Goal: Task Accomplishment & Management: Manage account settings

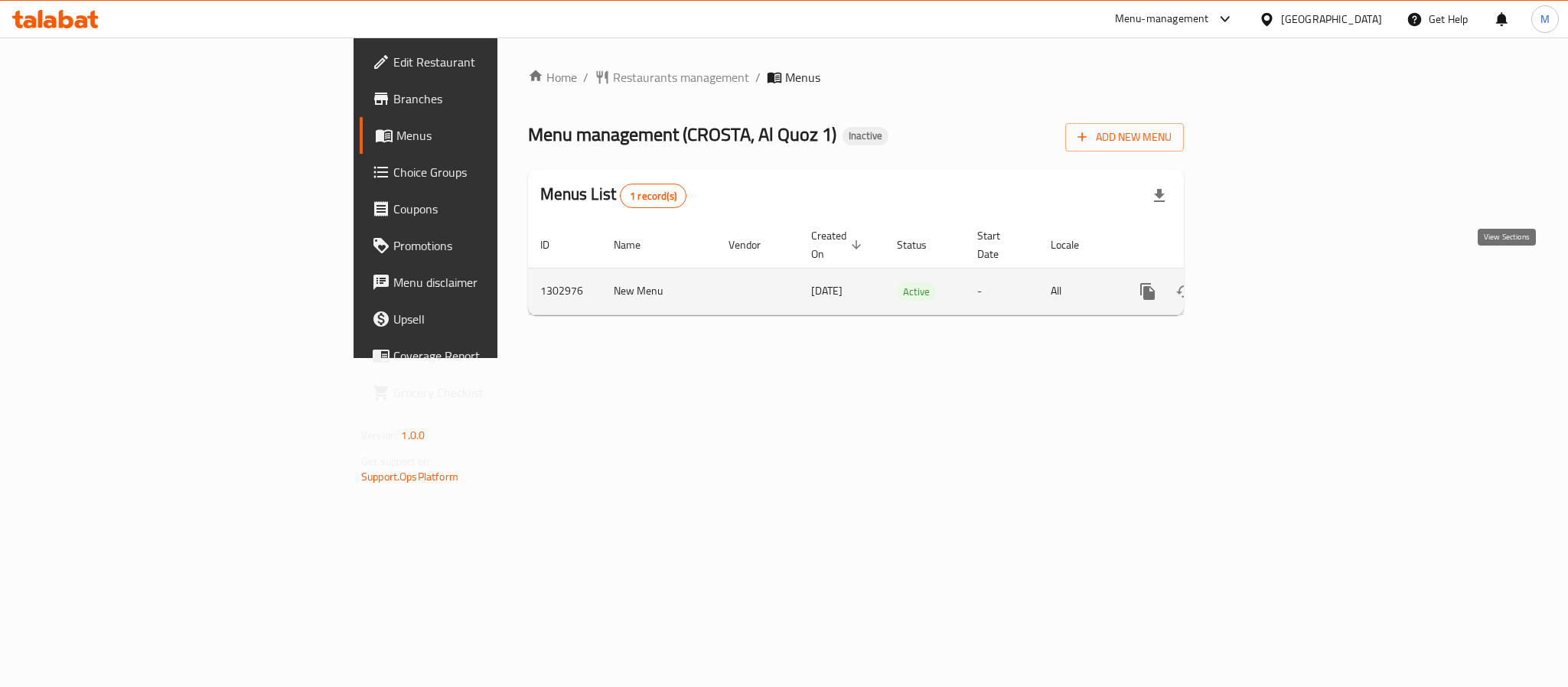
click at [1276, 276] on link "enhanced table" at bounding box center [1258, 291] width 36 height 36
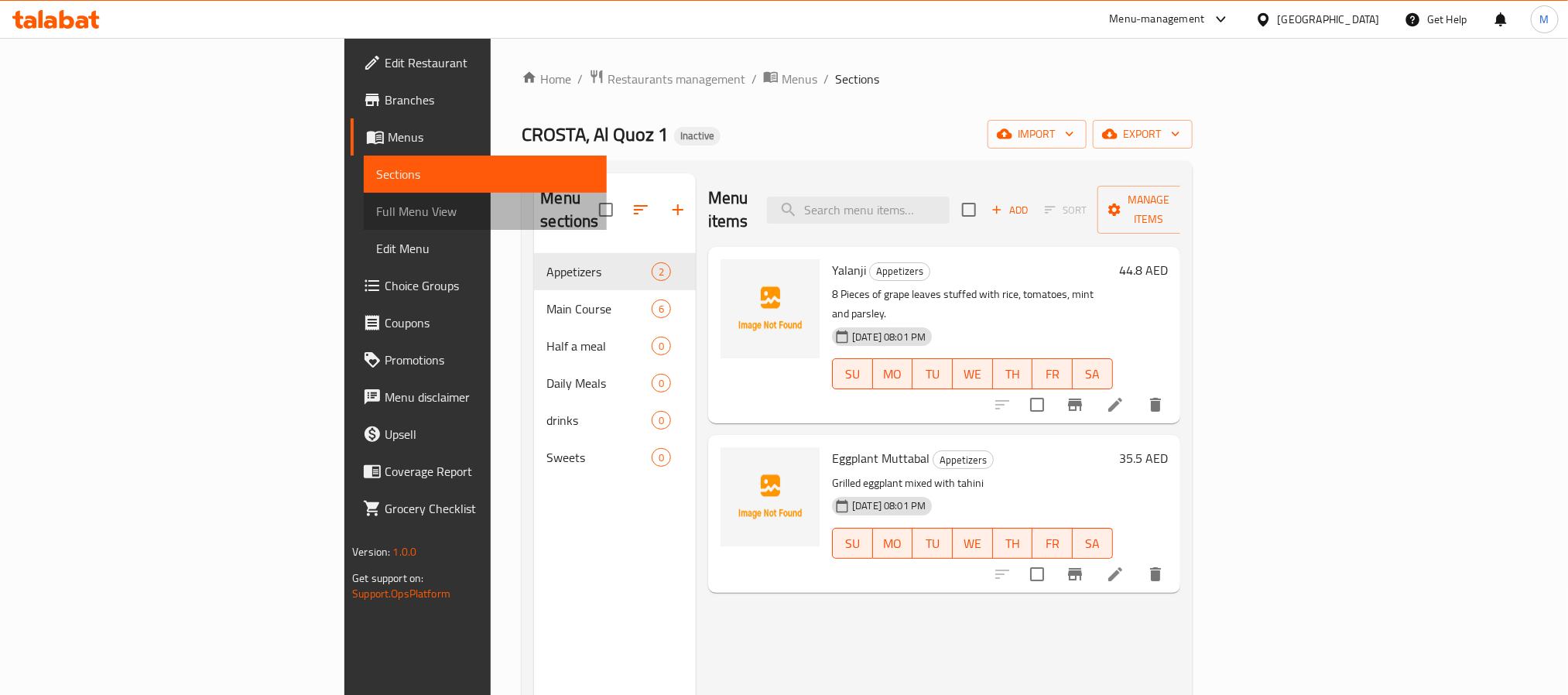
click at [376, 221] on span "Full Menu View" at bounding box center [484, 211] width 218 height 18
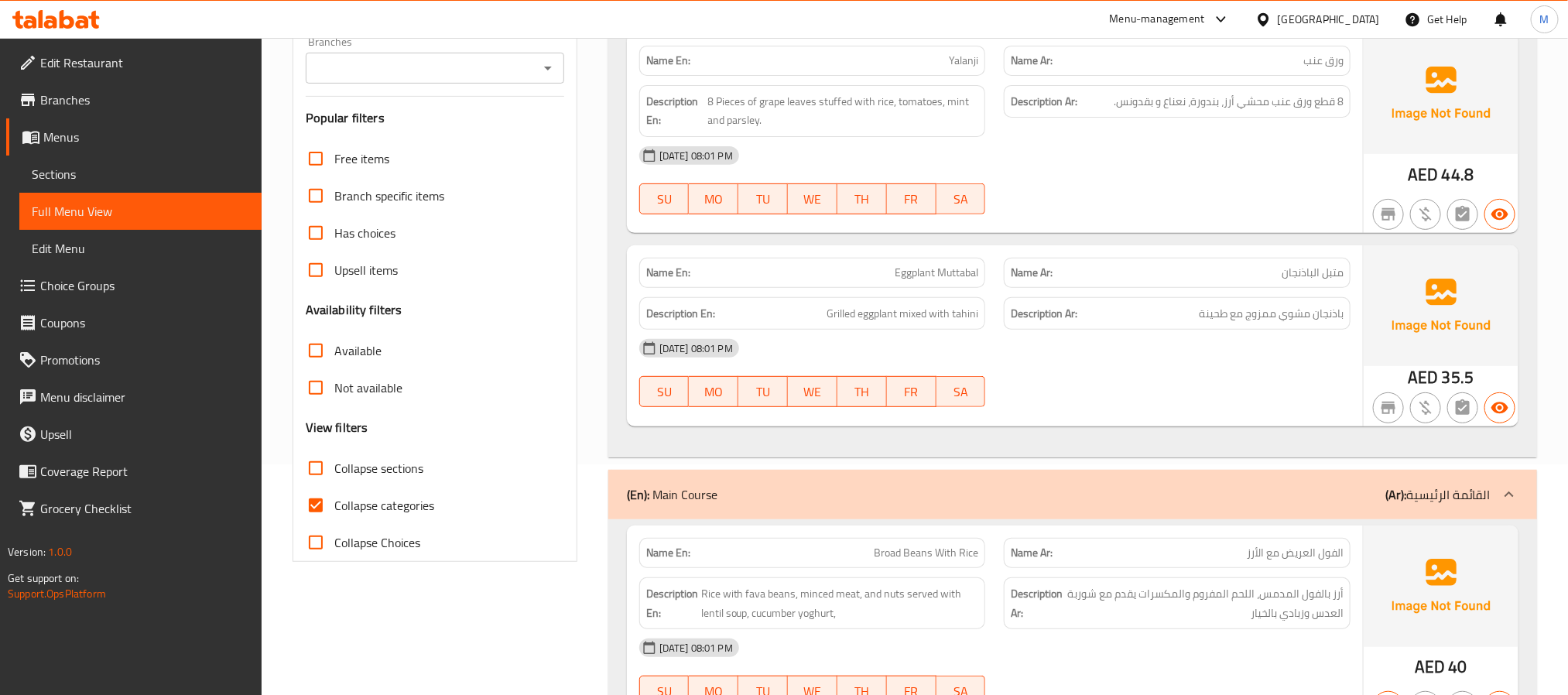
scroll to position [232, 0]
click at [404, 503] on span "Collapse categories" at bounding box center [384, 503] width 100 height 18
click at [334, 503] on input "Collapse categories" at bounding box center [316, 503] width 37 height 37
checkbox input "false"
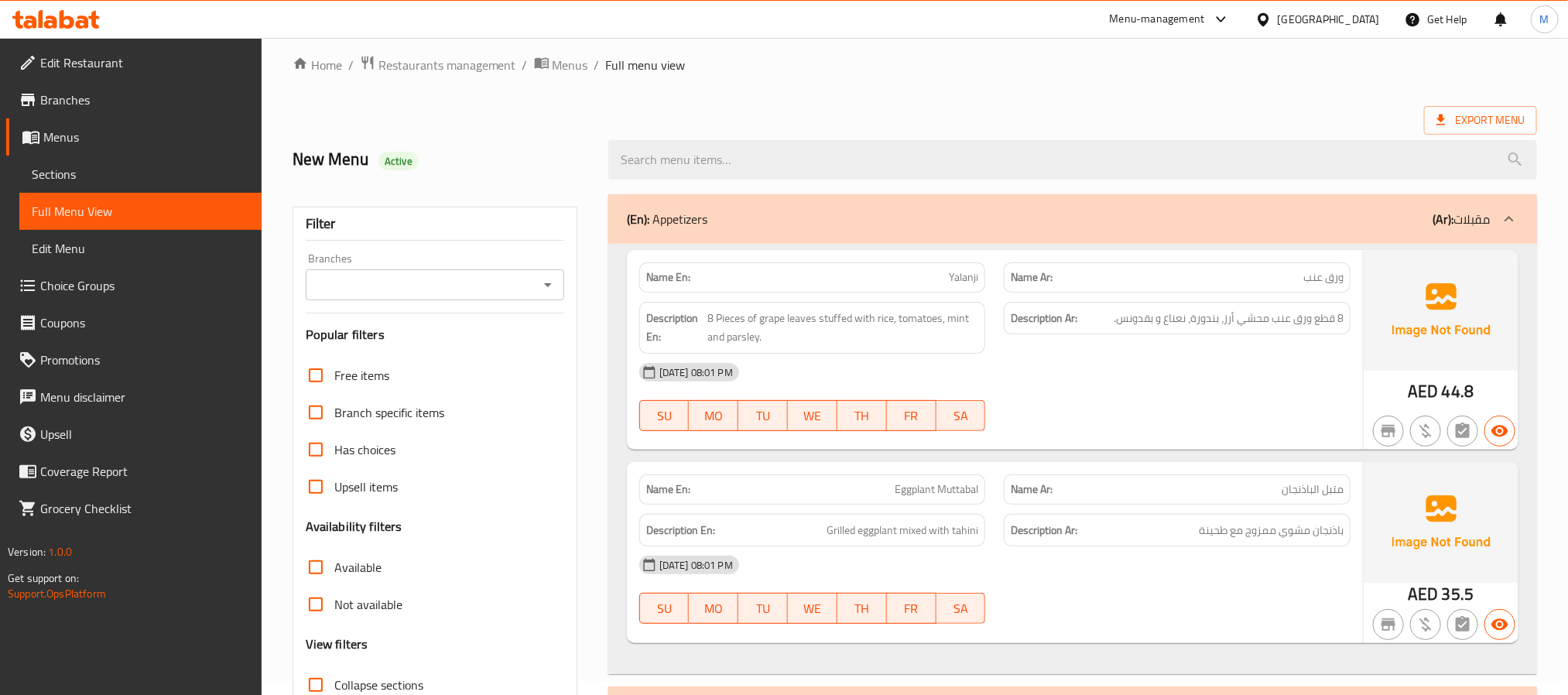
scroll to position [0, 0]
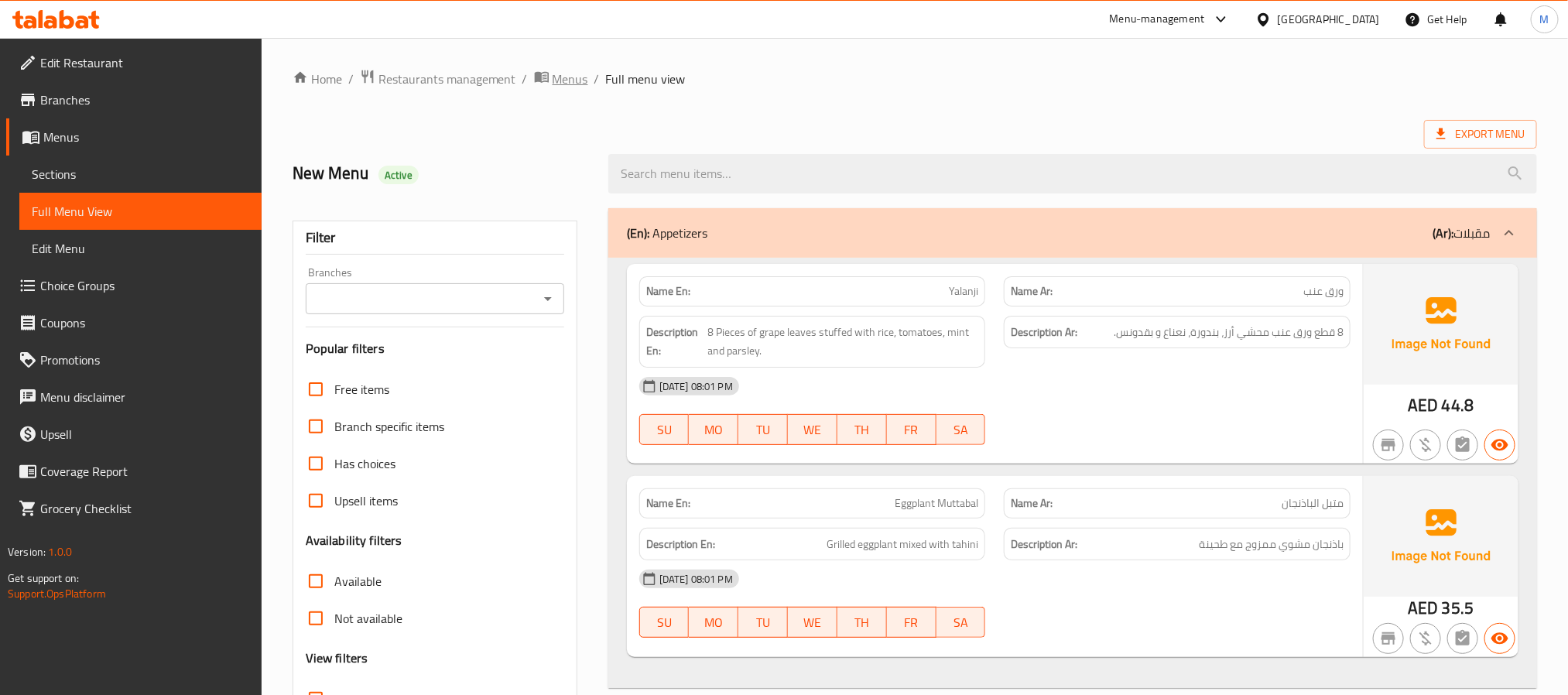
click at [558, 82] on span "Menus" at bounding box center [570, 78] width 36 height 18
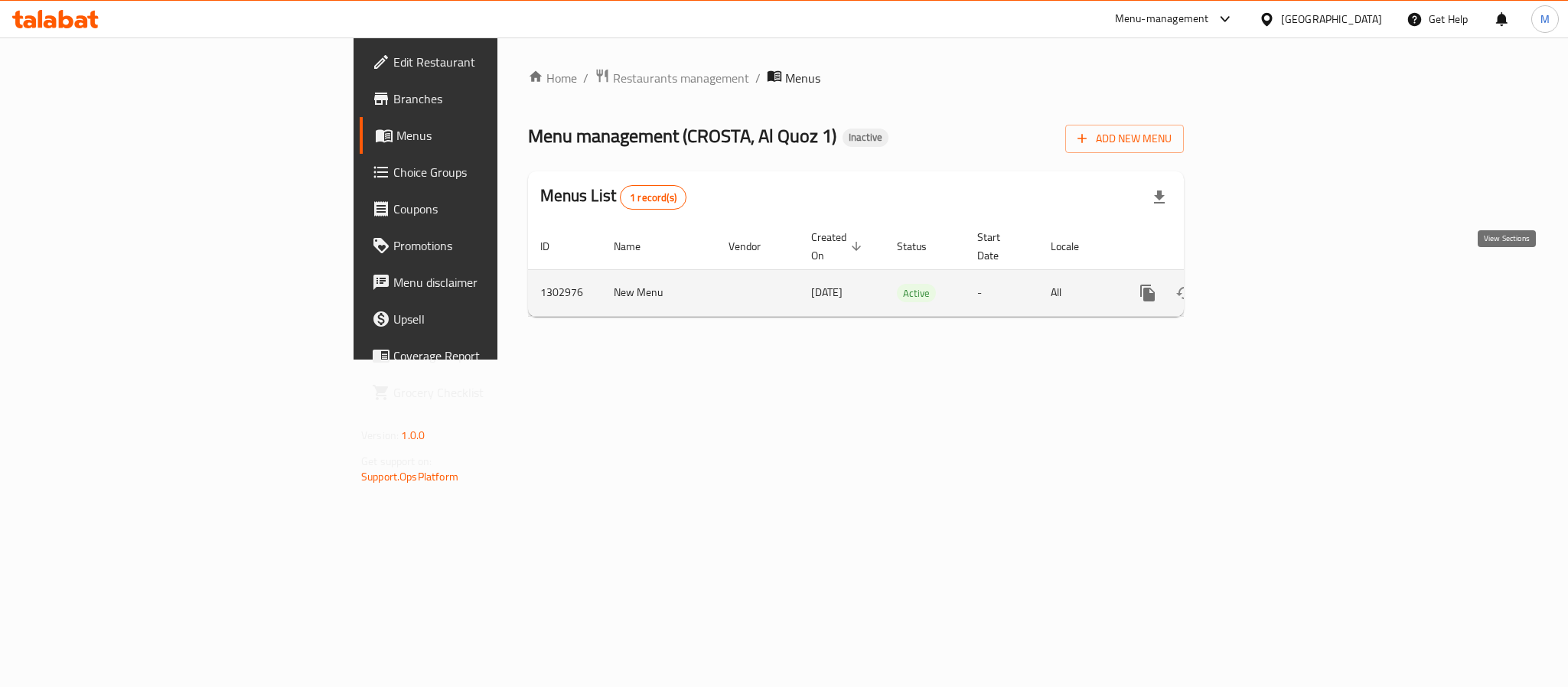
click at [1276, 275] on link "enhanced table" at bounding box center [1258, 293] width 36 height 36
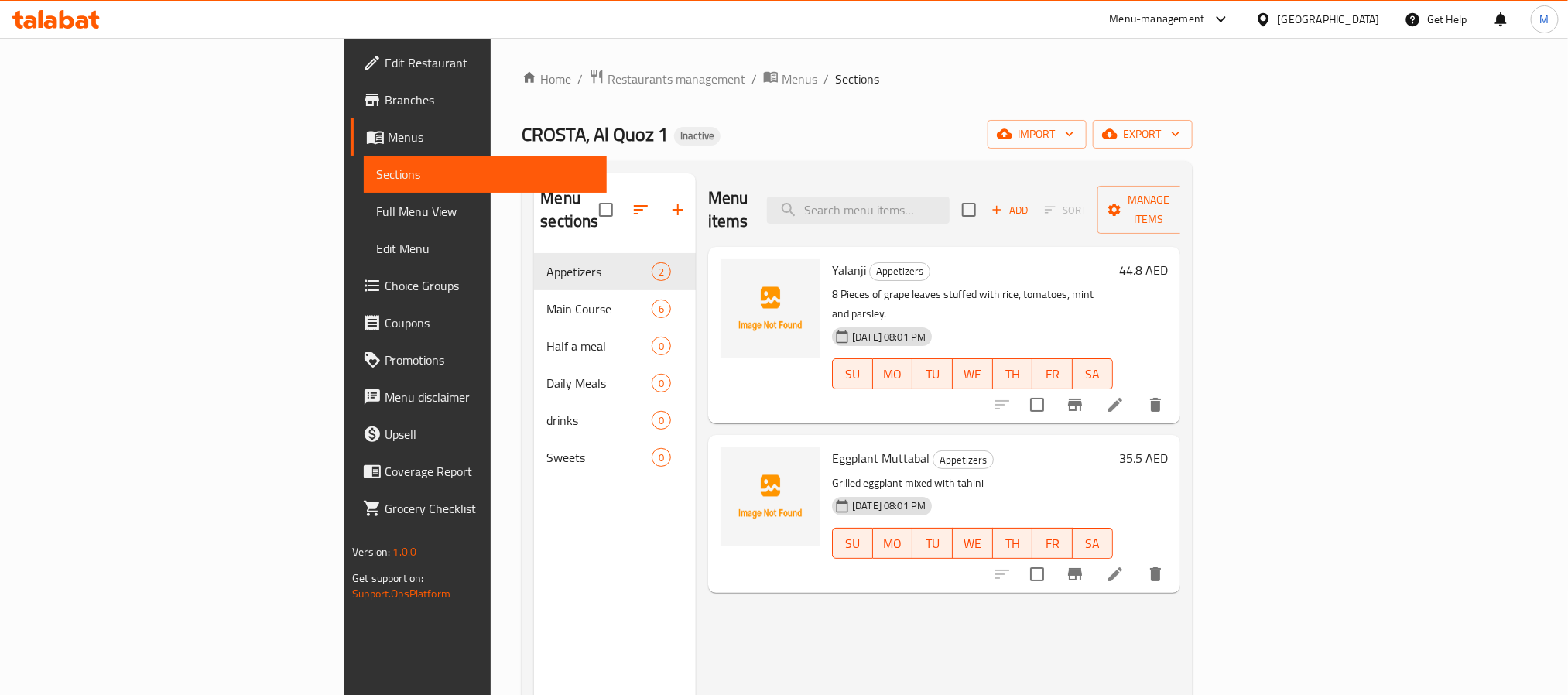
click at [376, 214] on span "Full Menu View" at bounding box center [484, 211] width 218 height 18
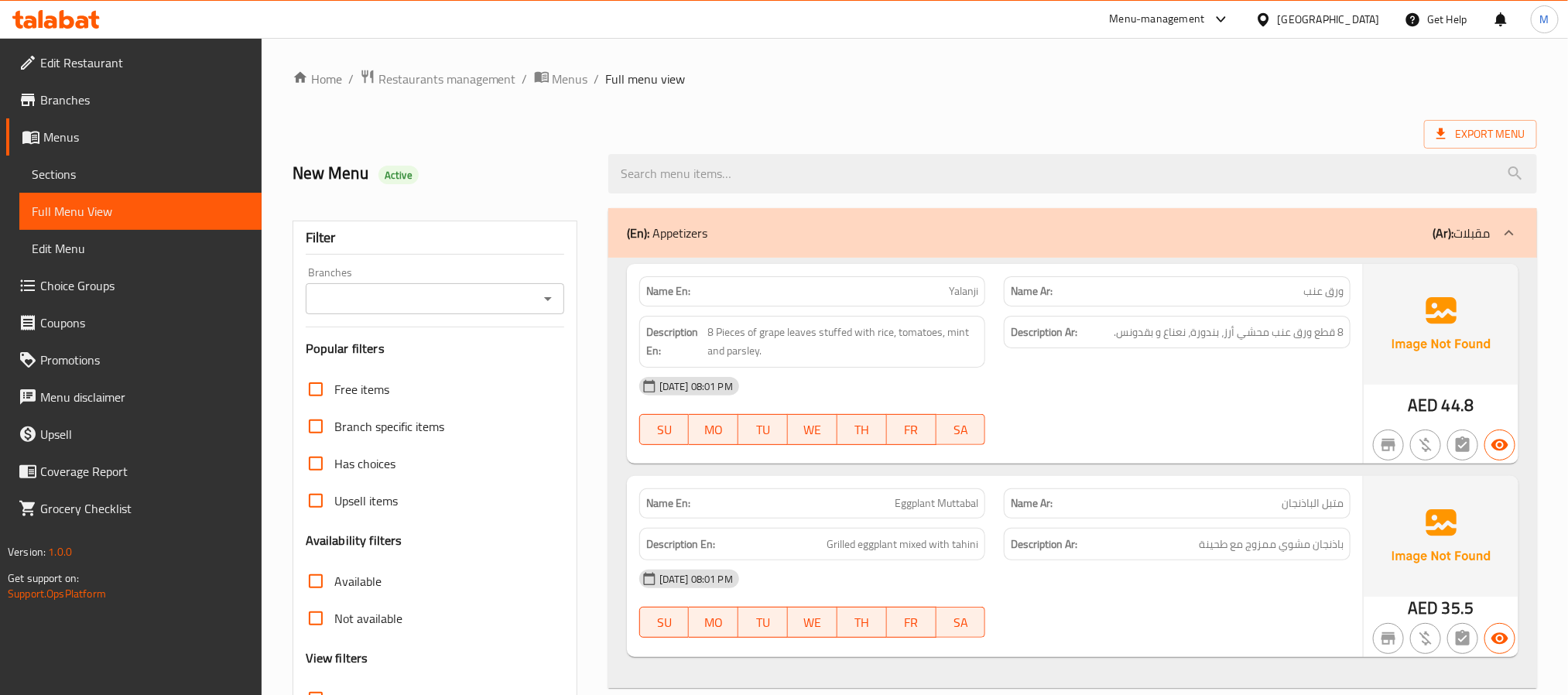
click at [1013, 360] on div "Description Ar: 8 قطع ورق عنب محشي أرز، بندورة، نعناع و بقدونس." at bounding box center [1177, 342] width 365 height 71
click at [460, 83] on span "Restaurants management" at bounding box center [447, 78] width 138 height 18
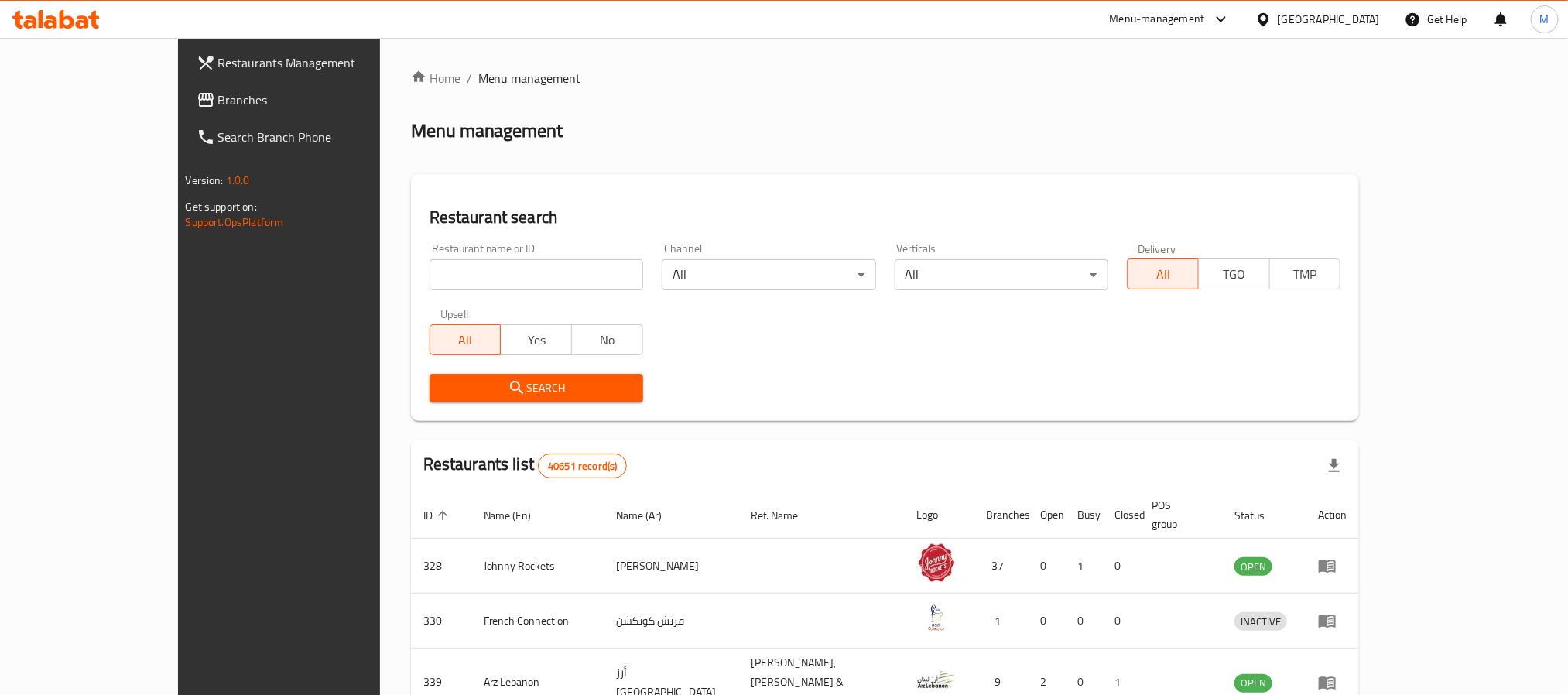
click at [218, 98] on span "Branches" at bounding box center [323, 100] width 209 height 18
